Goal: Find specific page/section: Find specific page/section

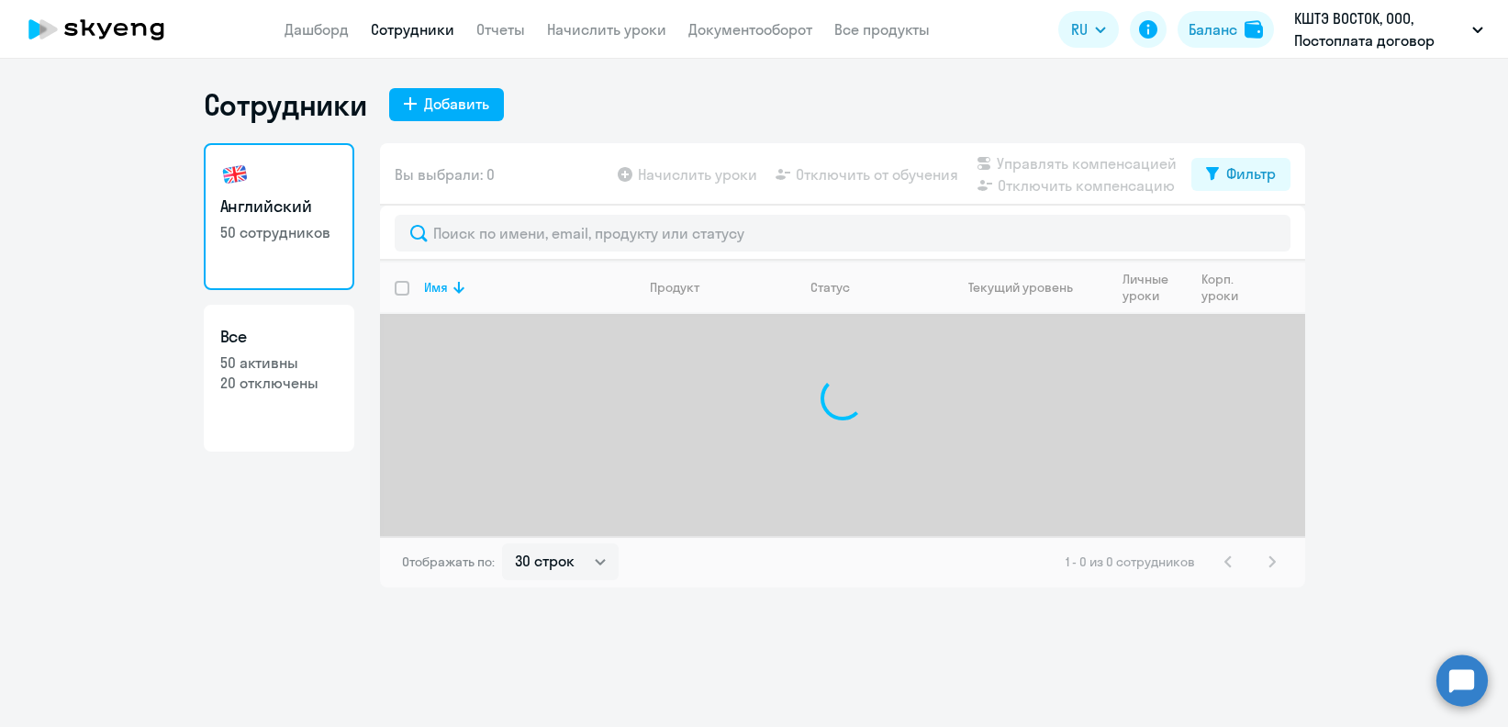
select select "30"
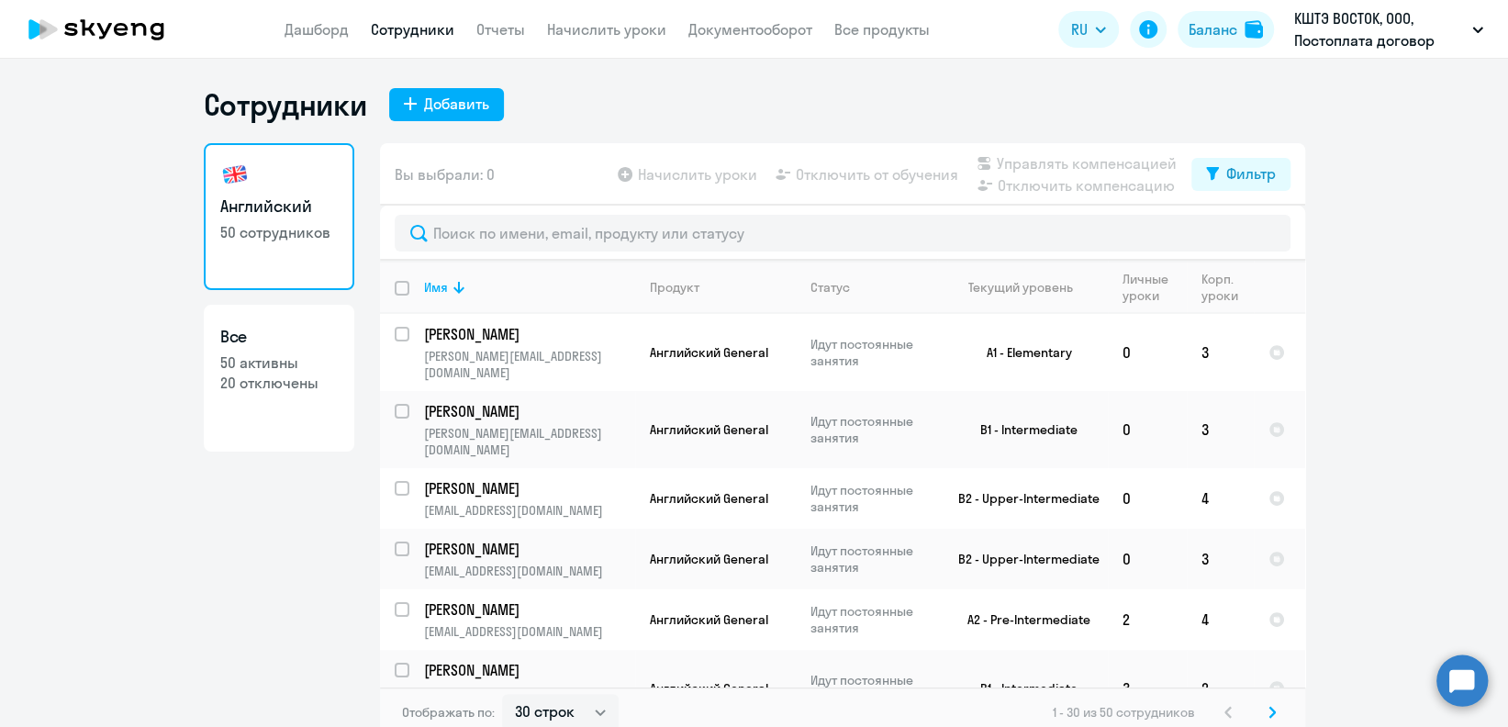
click at [326, 389] on p "20 отключены" at bounding box center [278, 383] width 117 height 20
select select "30"
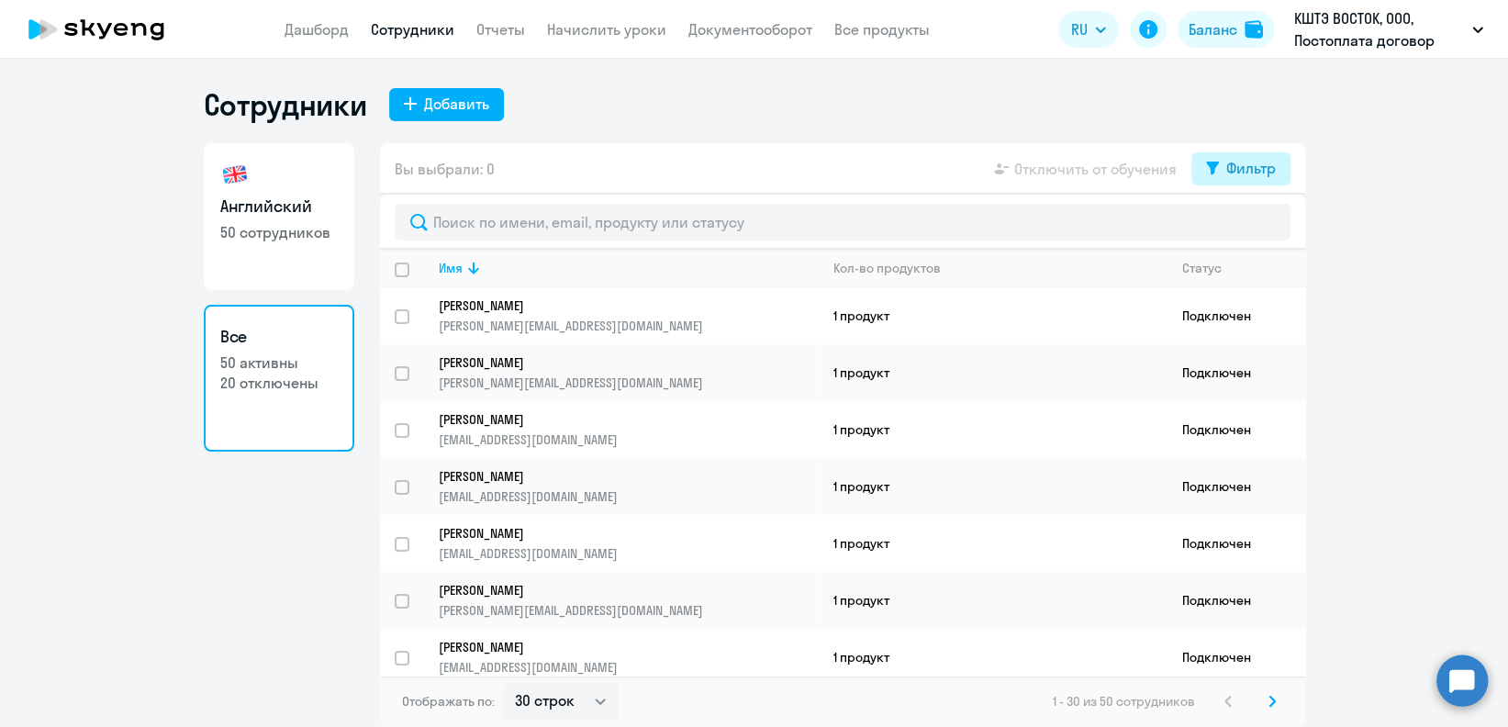
click at [1218, 174] on button "Фильтр" at bounding box center [1240, 168] width 99 height 33
click at [1273, 228] on span at bounding box center [1259, 228] width 31 height 18
click at [1244, 228] on input "checkbox" at bounding box center [1243, 228] width 1 height 1
checkbox input "true"
